Goal: Task Accomplishment & Management: Manage account settings

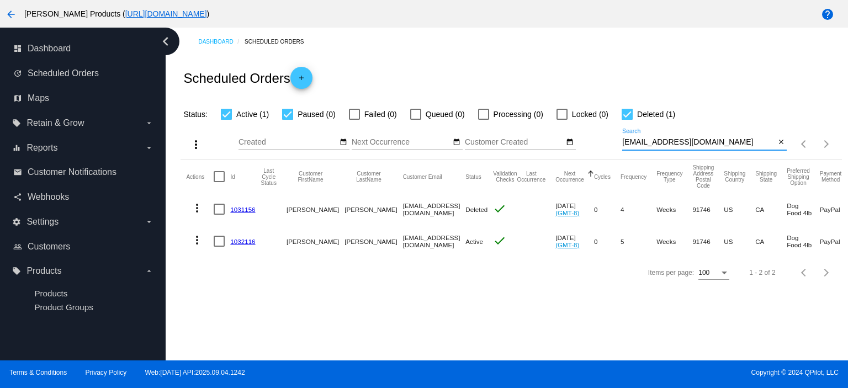
drag, startPoint x: 729, startPoint y: 145, endPoint x: 618, endPoint y: 150, distance: 111.1
click at [618, 150] on div "more_vert Sep Jan Feb Mar [DATE]" at bounding box center [511, 140] width 661 height 39
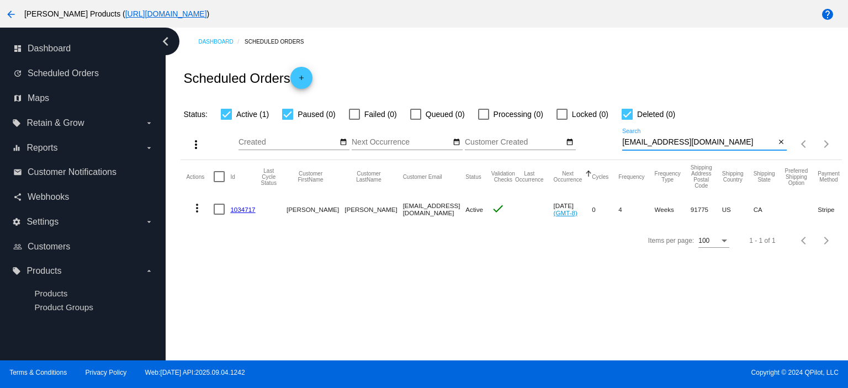
type input "[EMAIL_ADDRESS][DOMAIN_NAME]"
click at [251, 210] on link "1034717" at bounding box center [242, 209] width 25 height 7
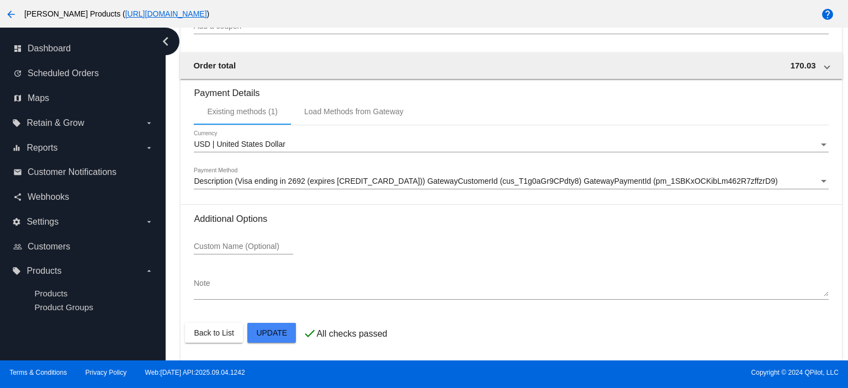
scroll to position [980, 0]
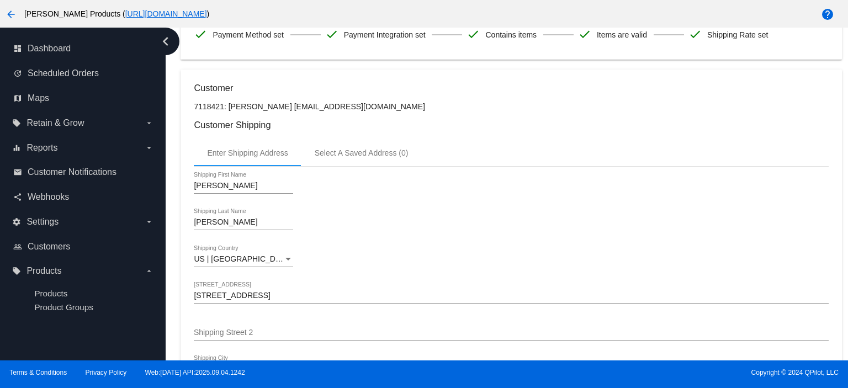
scroll to position [0, 0]
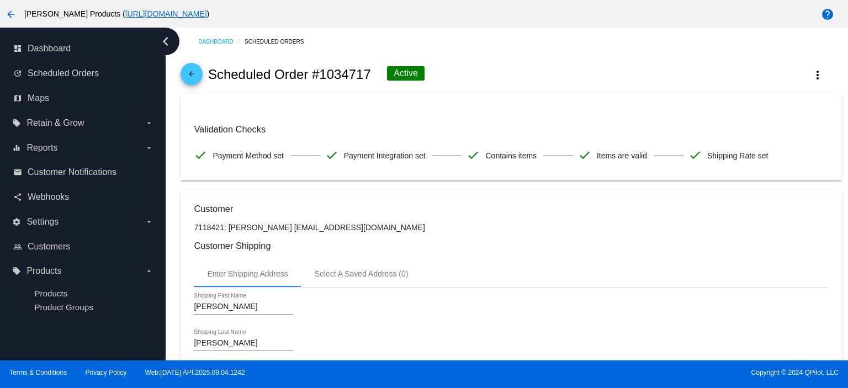
click at [188, 72] on mat-icon "arrow_back" at bounding box center [191, 76] width 13 height 13
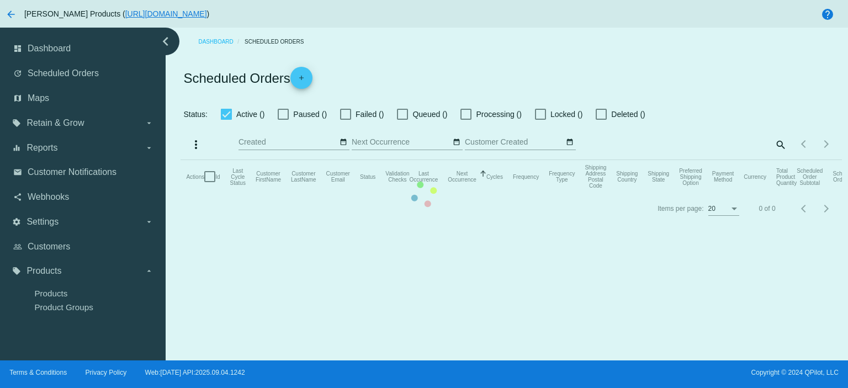
checkbox input "true"
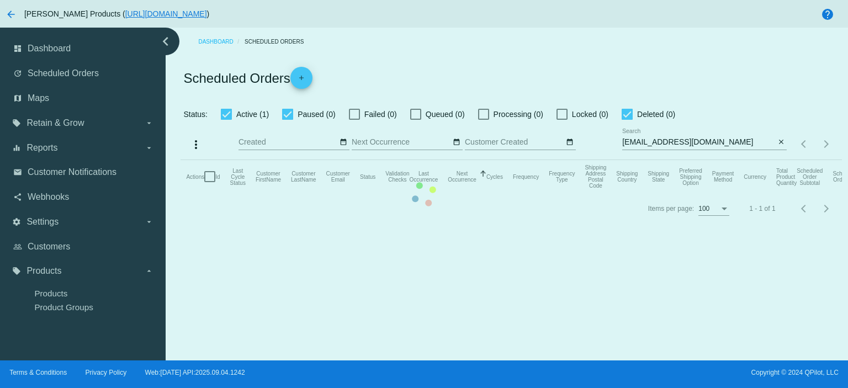
click at [725, 160] on mat-table "Actions Id Last Cycle Status Customer FirstName Customer LastName Customer Emai…" at bounding box center [511, 176] width 661 height 33
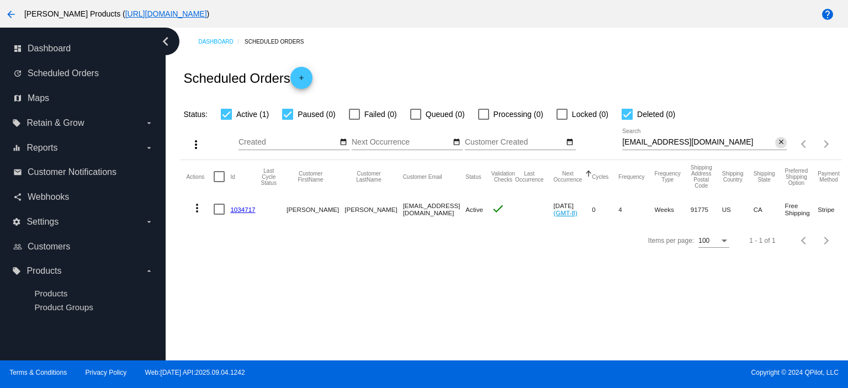
click at [782, 141] on mat-icon "close" at bounding box center [782, 142] width 8 height 9
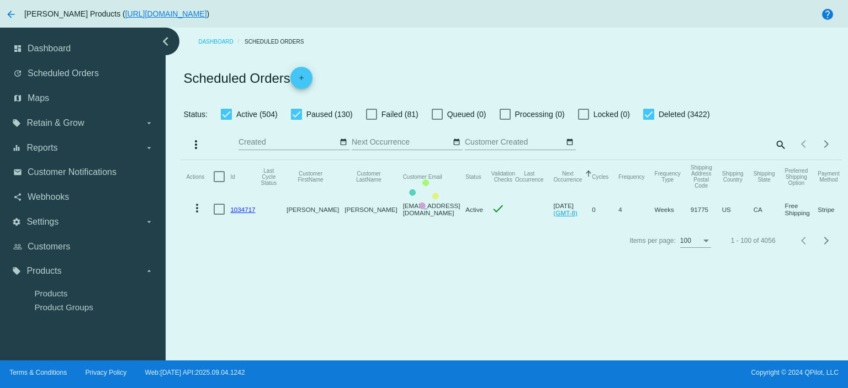
click at [780, 160] on mat-table "Actions Id Last Cycle Status Customer FirstName Customer LastName Customer Emai…" at bounding box center [511, 192] width 661 height 65
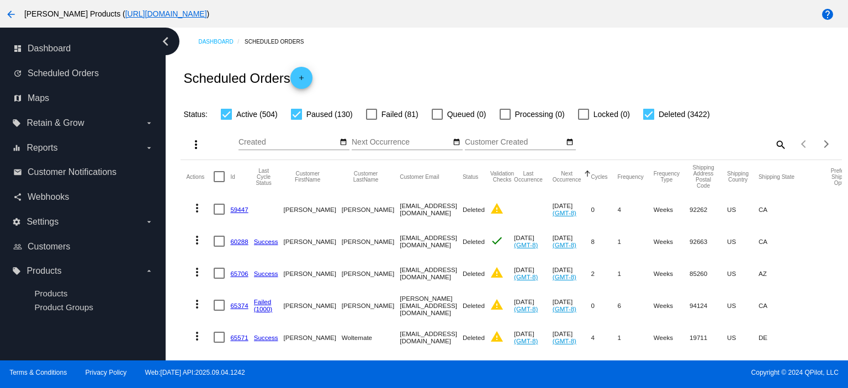
click at [774, 142] on mat-icon "search" at bounding box center [780, 144] width 13 height 17
click at [639, 145] on input "Search" at bounding box center [705, 142] width 165 height 9
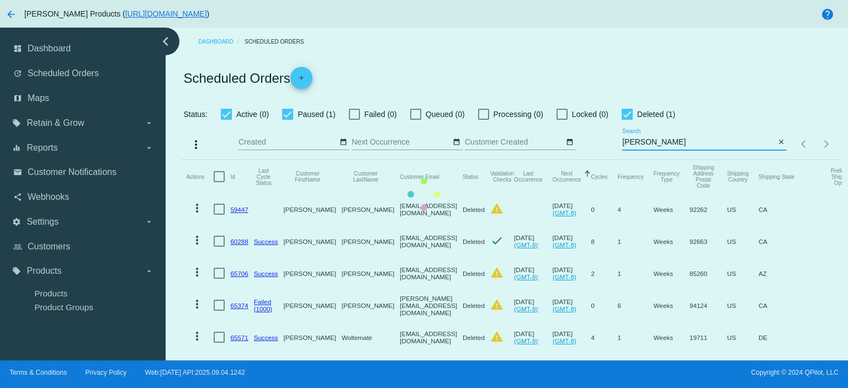
type input "[EMAIL_ADDRESS][DOMAIN_NAME]"
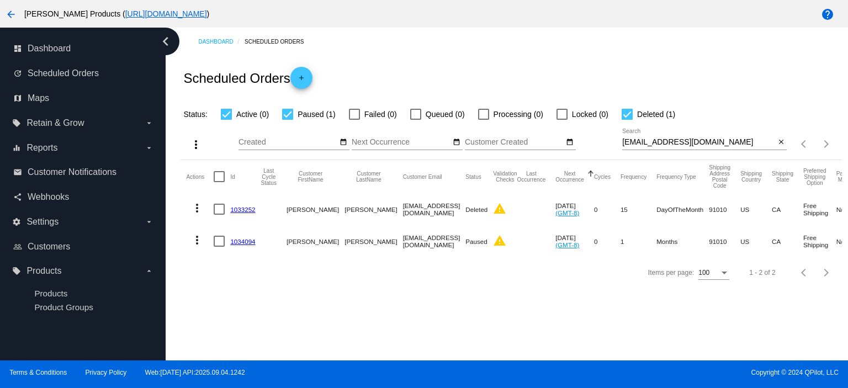
click at [245, 240] on link "1034094" at bounding box center [242, 241] width 25 height 7
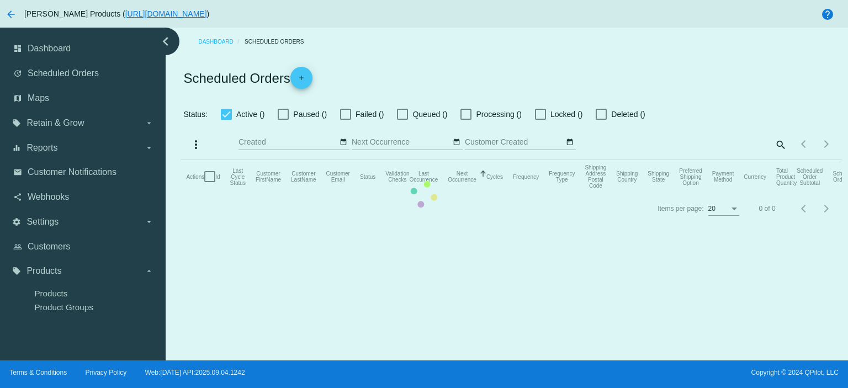
checkbox input "true"
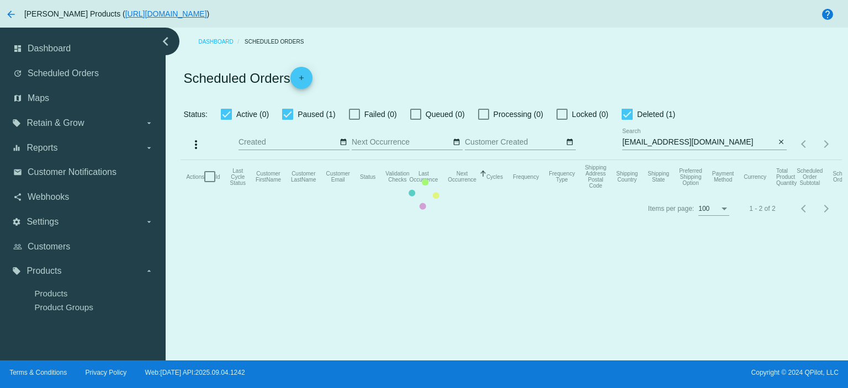
click at [782, 141] on mat-icon "close" at bounding box center [782, 142] width 8 height 9
